Goal: Task Accomplishment & Management: Manage account settings

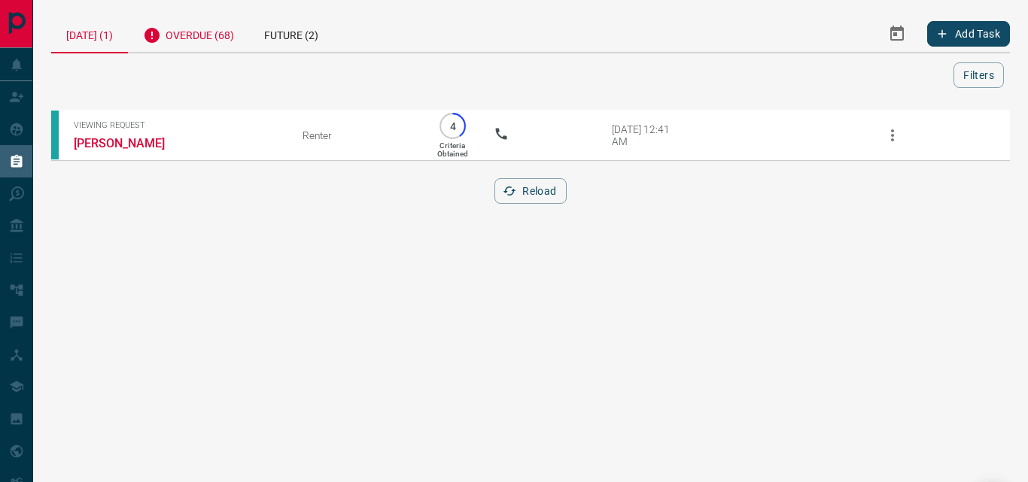
click at [195, 16] on div "Overdue (68)" at bounding box center [188, 33] width 121 height 37
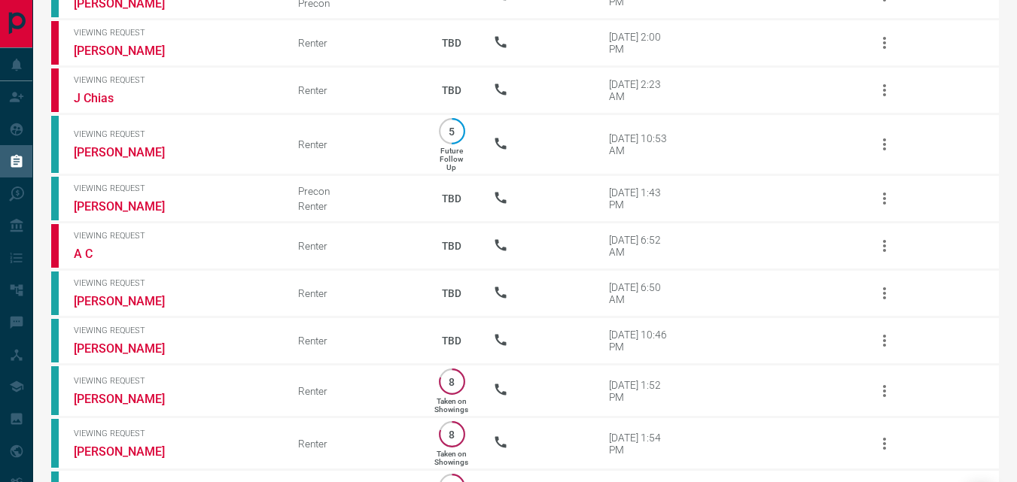
scroll to position [2418, 0]
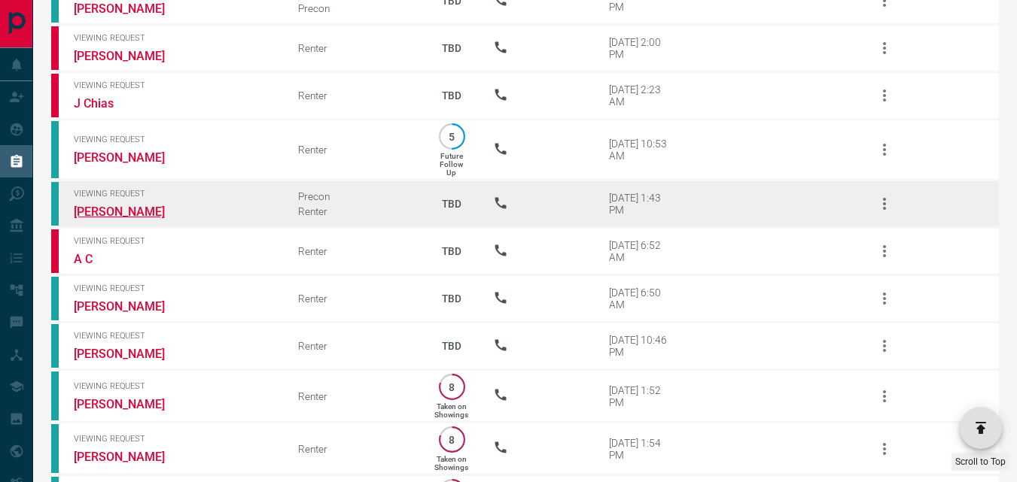
click at [84, 205] on link "[PERSON_NAME]" at bounding box center [130, 212] width 113 height 14
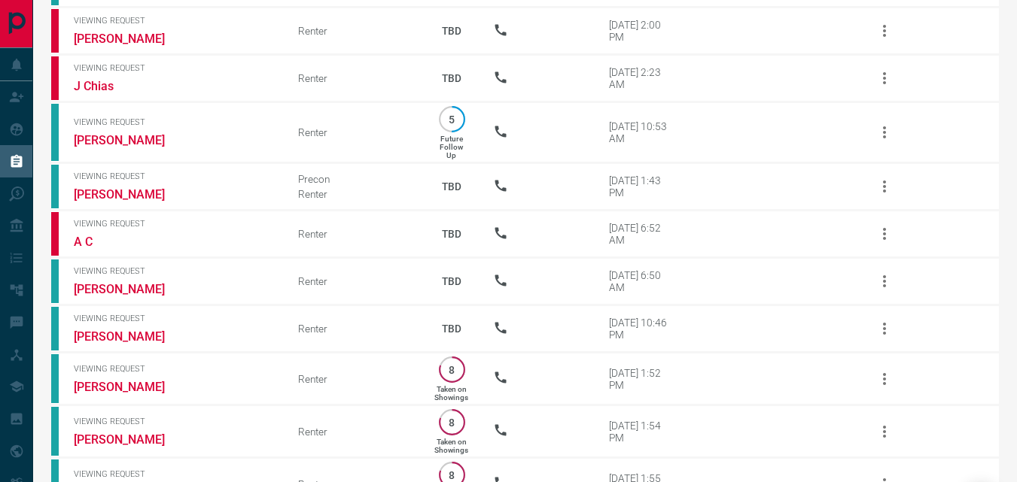
scroll to position [2453, 0]
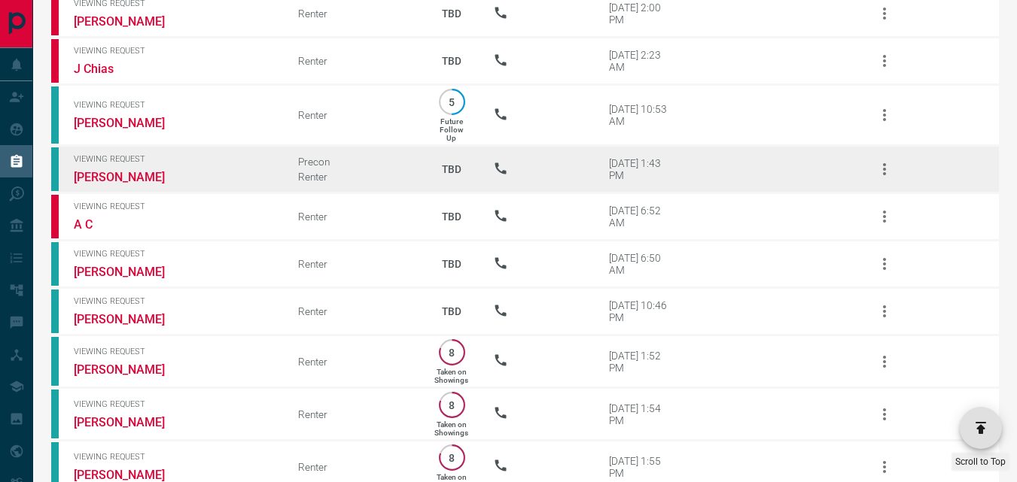
click at [887, 160] on icon "button" at bounding box center [884, 169] width 18 height 18
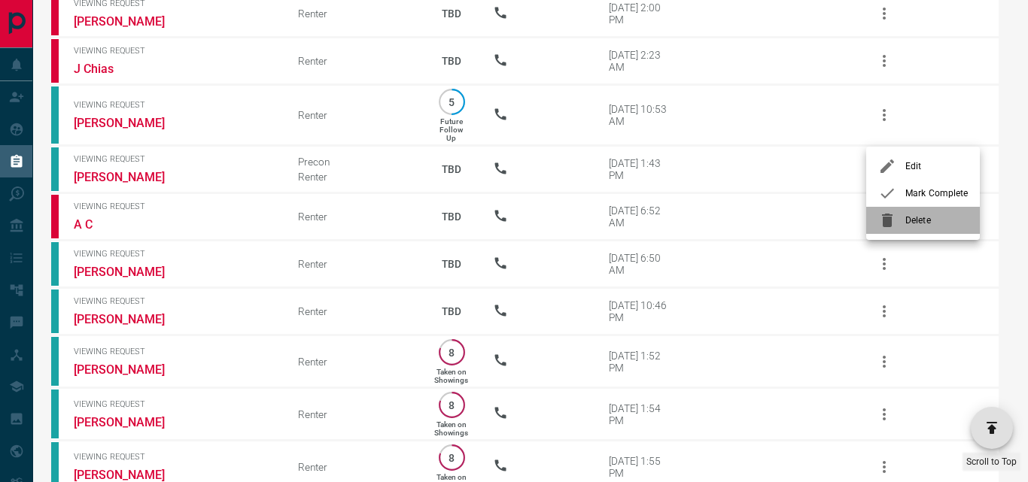
click at [924, 223] on span "Delete" at bounding box center [936, 221] width 62 height 14
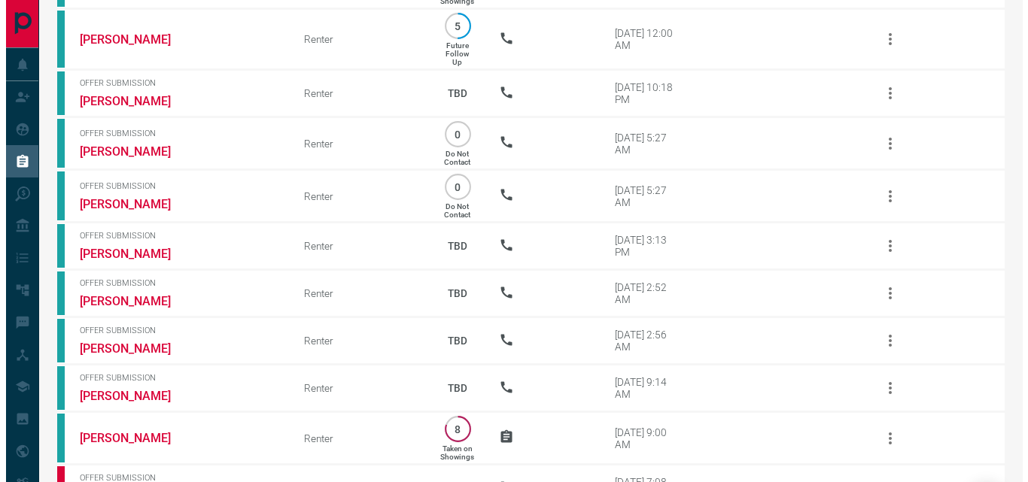
scroll to position [2995, 0]
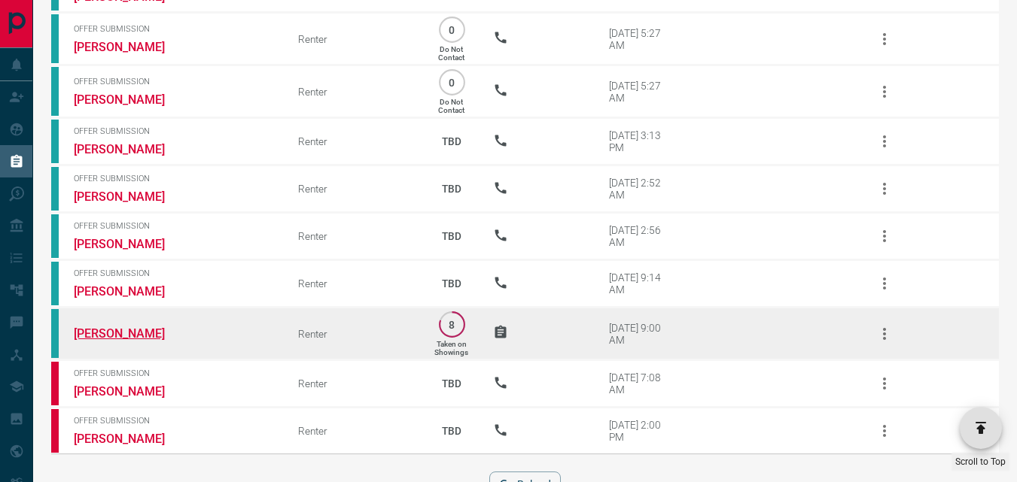
click at [131, 327] on link "[PERSON_NAME]" at bounding box center [130, 334] width 113 height 14
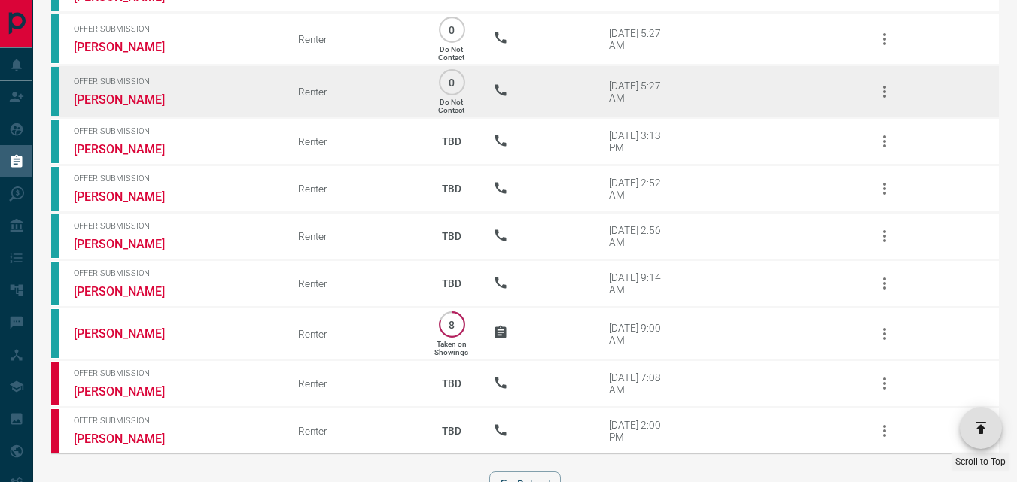
click at [116, 93] on link "[PERSON_NAME]" at bounding box center [130, 100] width 113 height 14
click at [881, 83] on icon "button" at bounding box center [884, 92] width 18 height 18
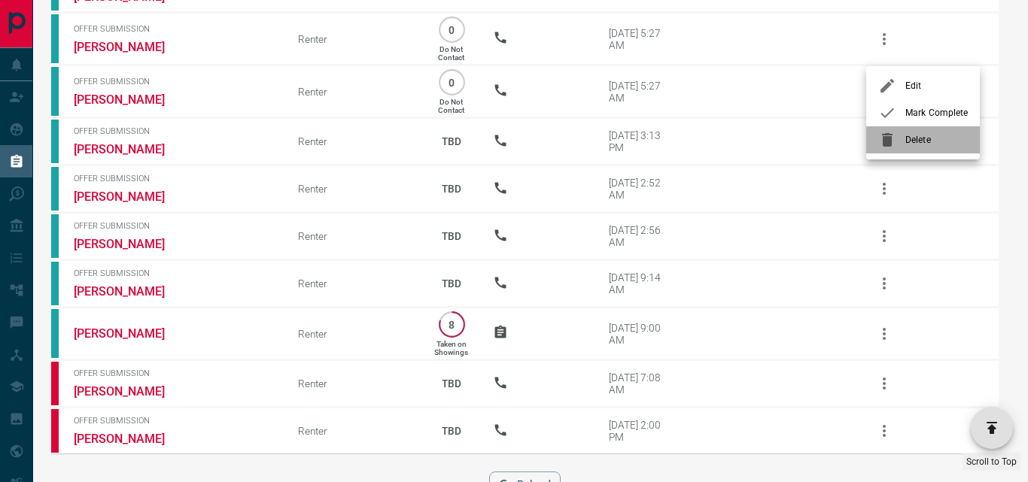
click at [913, 138] on span "Delete" at bounding box center [936, 140] width 62 height 14
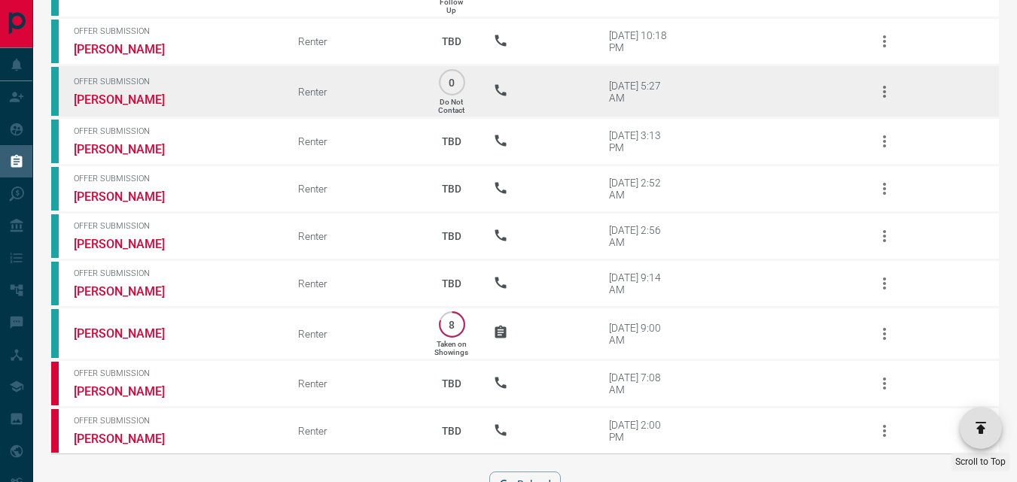
click at [880, 83] on icon "button" at bounding box center [884, 92] width 18 height 18
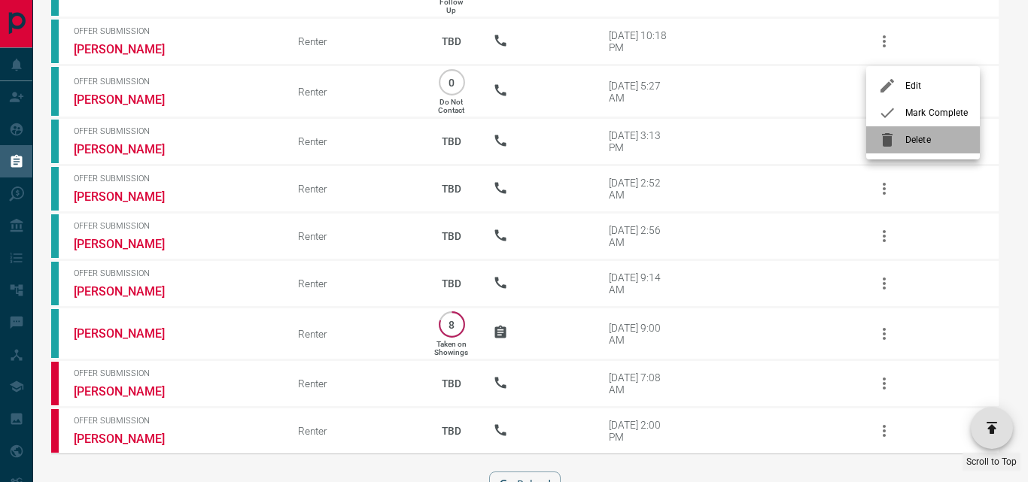
click at [902, 138] on div at bounding box center [891, 140] width 27 height 18
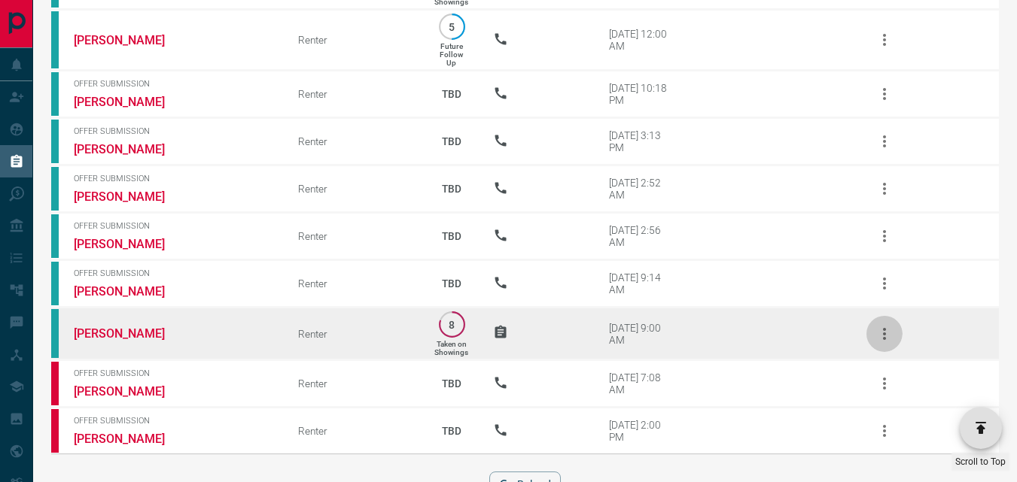
click at [880, 325] on icon "button" at bounding box center [884, 334] width 18 height 18
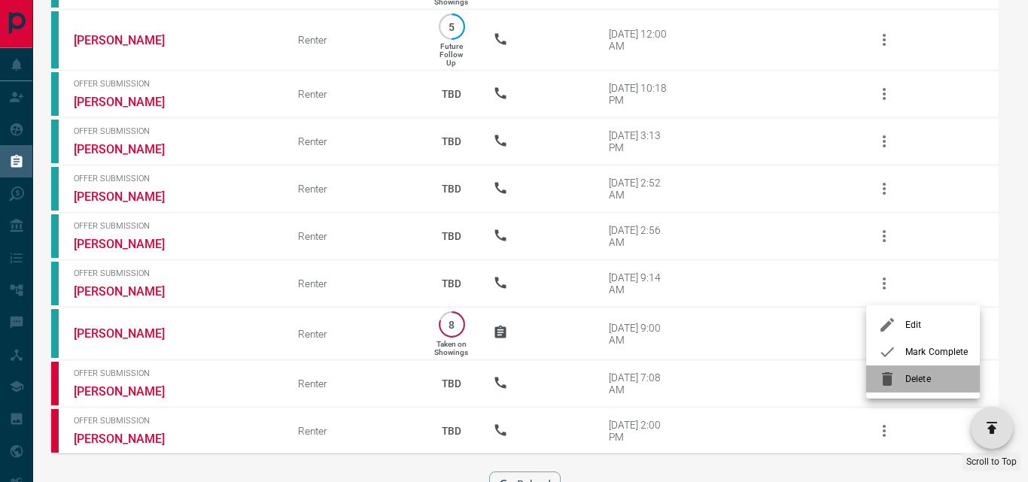
click at [908, 376] on span "Delete" at bounding box center [936, 380] width 62 height 14
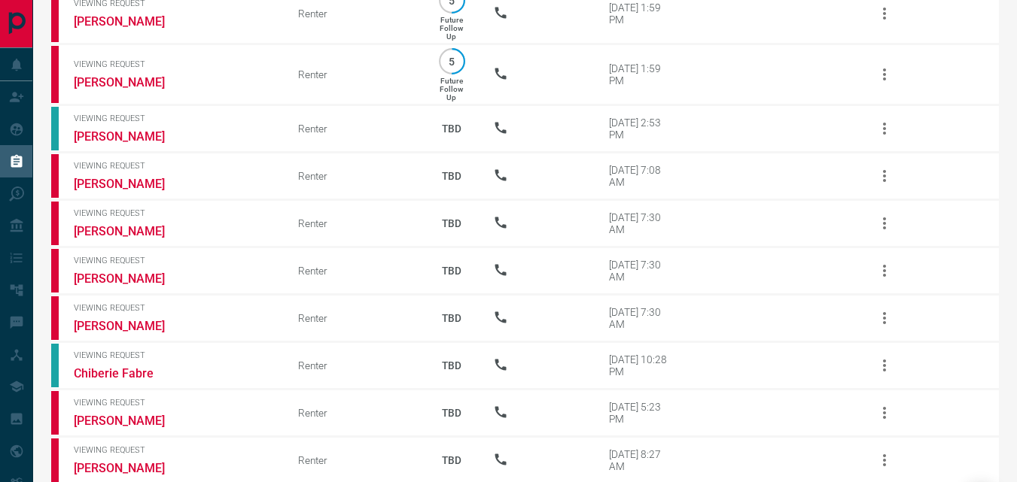
scroll to position [1811, 0]
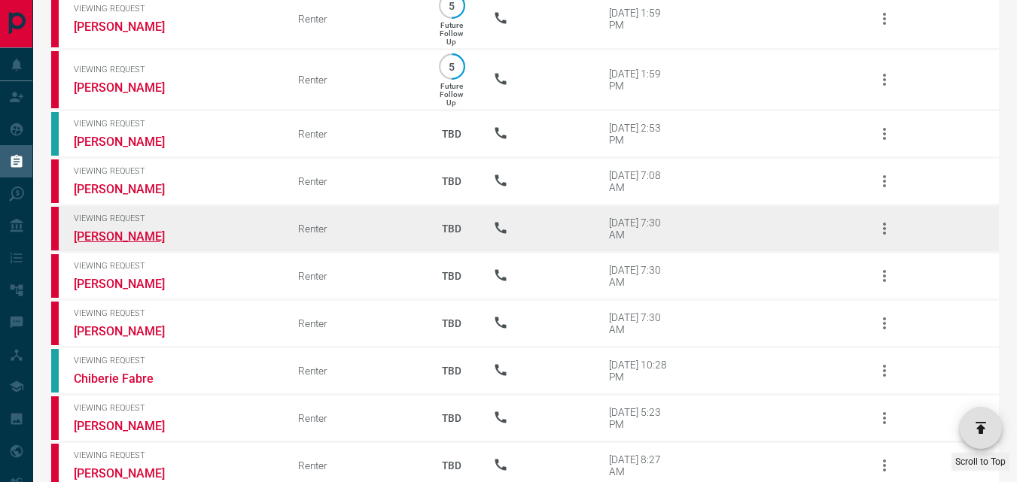
click at [87, 230] on link "[PERSON_NAME]" at bounding box center [130, 237] width 113 height 14
click at [883, 220] on icon "button" at bounding box center [884, 229] width 18 height 18
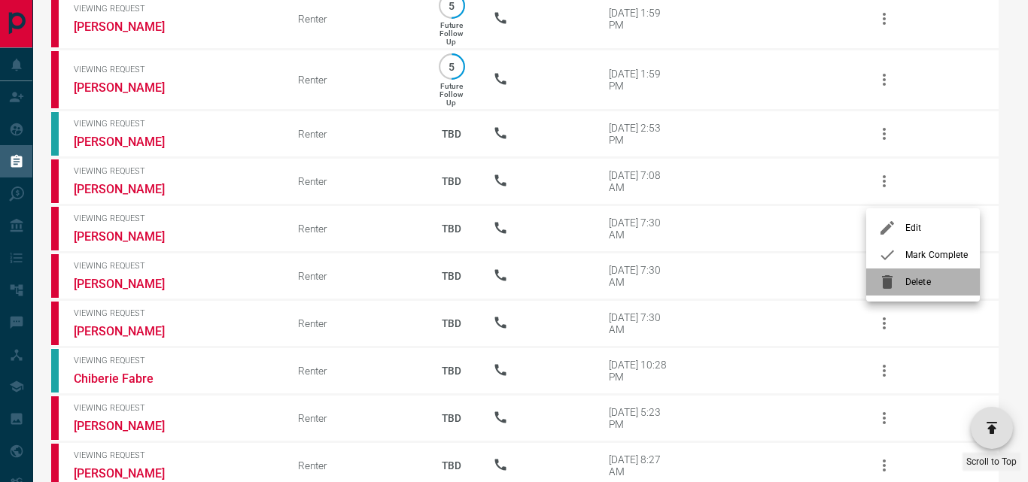
click at [919, 286] on span "Delete" at bounding box center [936, 282] width 62 height 14
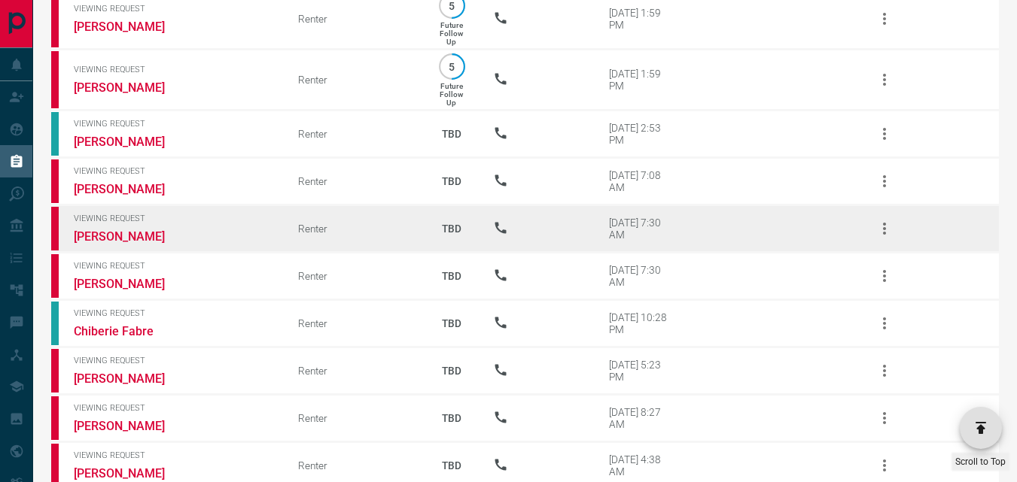
click at [883, 220] on icon "button" at bounding box center [884, 229] width 18 height 18
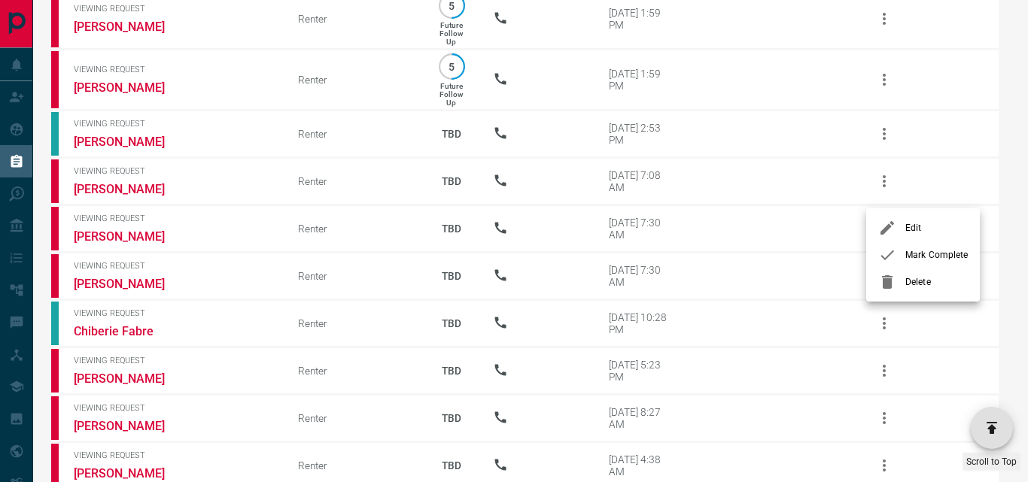
click at [923, 281] on span "Delete" at bounding box center [936, 282] width 62 height 14
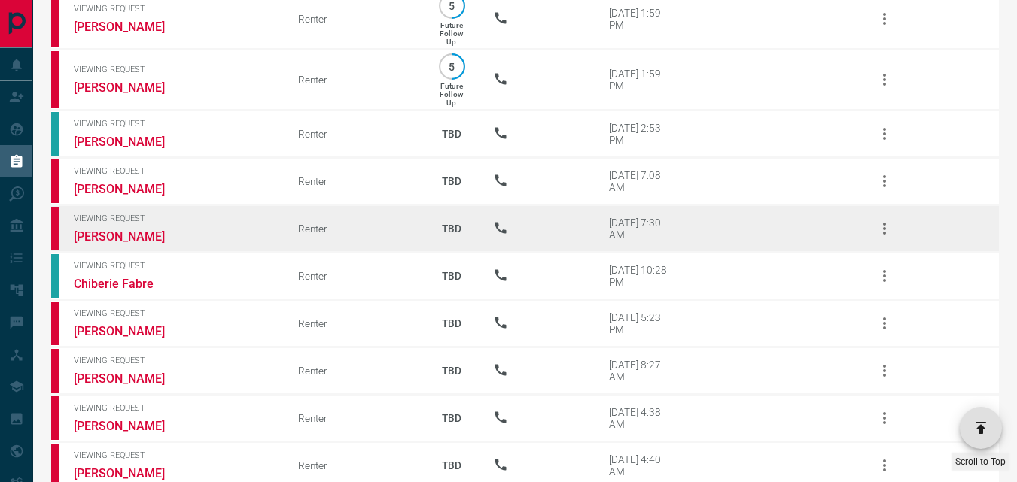
click at [886, 220] on icon "button" at bounding box center [884, 229] width 18 height 18
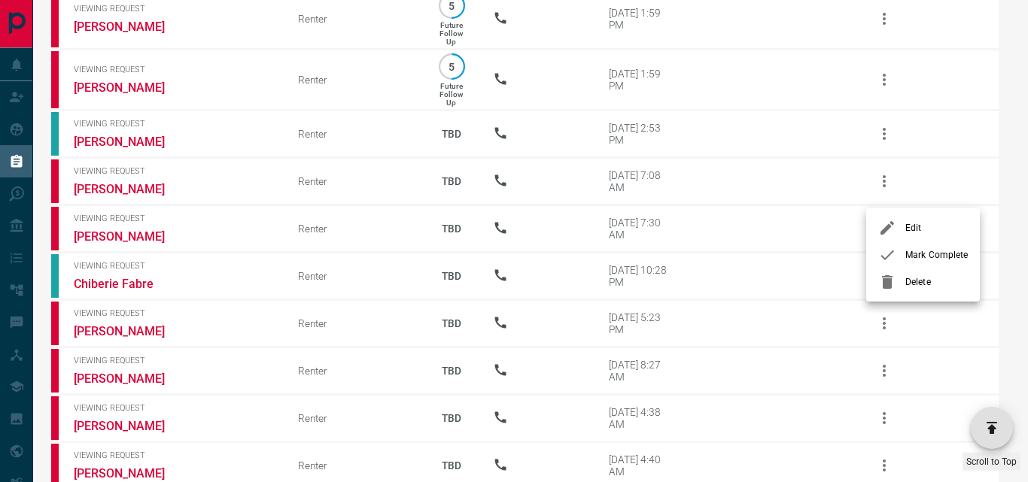
click at [918, 278] on span "Delete" at bounding box center [936, 282] width 62 height 14
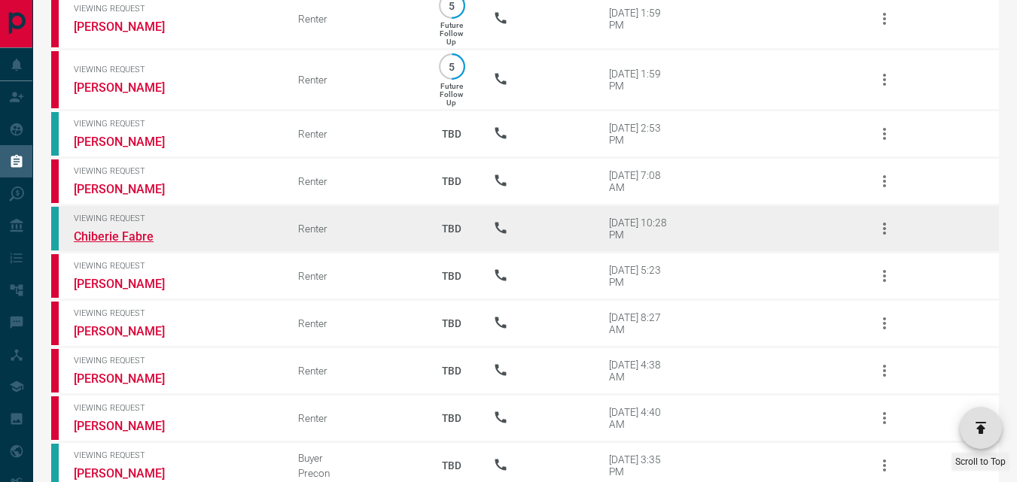
click at [134, 230] on link "Chiberie Fabre" at bounding box center [130, 237] width 113 height 14
